Goal: Answer question/provide support: Share knowledge or assist other users

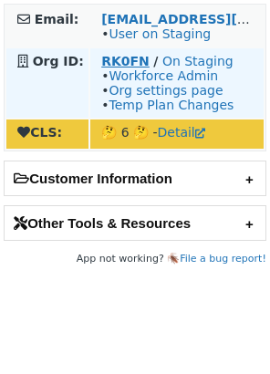
click at [124, 60] on strong "RK0FN" at bounding box center [125, 61] width 48 height 15
click at [115, 60] on strong "RK0FN" at bounding box center [125, 61] width 48 height 15
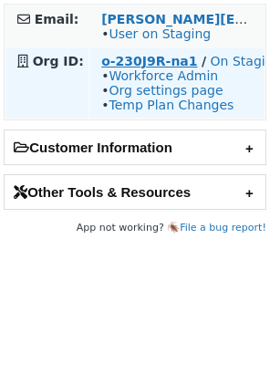
click at [113, 57] on strong "o-230J9R-na1" at bounding box center [149, 61] width 96 height 15
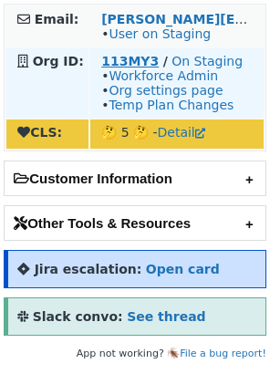
click at [124, 67] on strong "113MY3" at bounding box center [129, 61] width 57 height 15
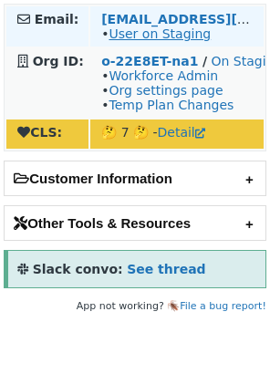
click at [128, 33] on link "User on Staging" at bounding box center [159, 33] width 102 height 15
